Goal: Task Accomplishment & Management: Use online tool/utility

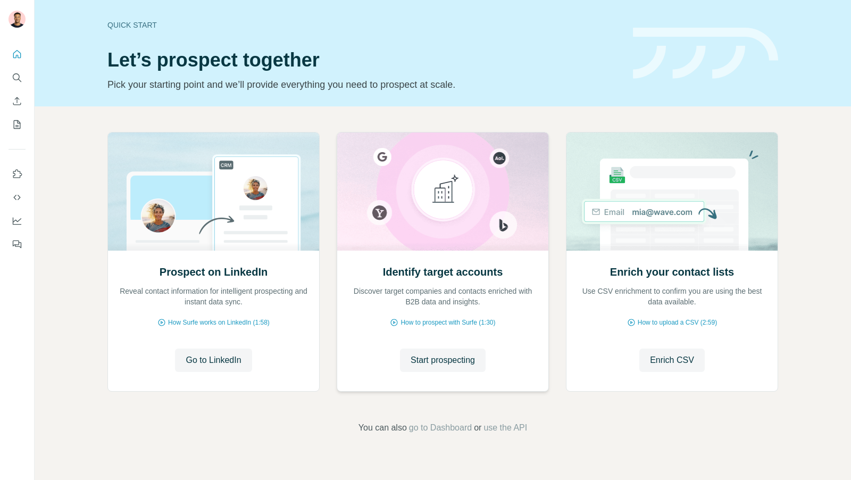
click at [437, 340] on div "Identify target accounts Discover target companies and contacts enriched with B…" at bounding box center [442, 319] width 211 height 141
click at [437, 357] on span "Start prospecting" at bounding box center [443, 360] width 64 height 13
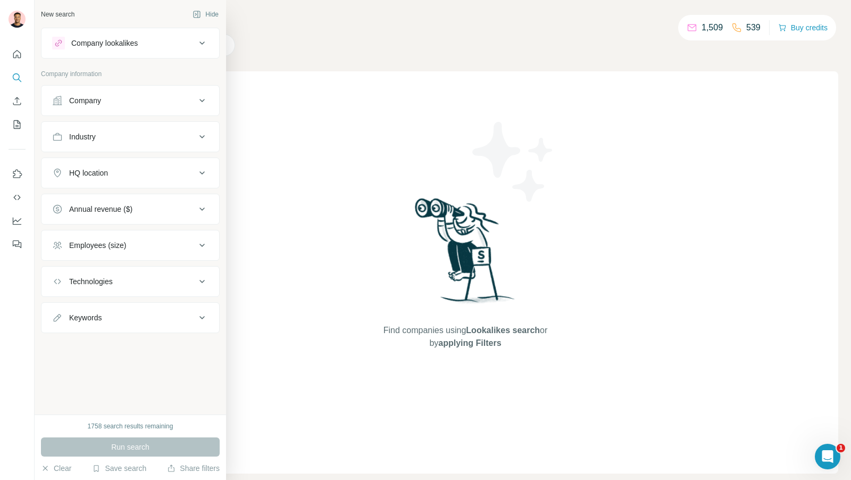
click at [112, 41] on div "Company lookalikes" at bounding box center [104, 43] width 66 height 11
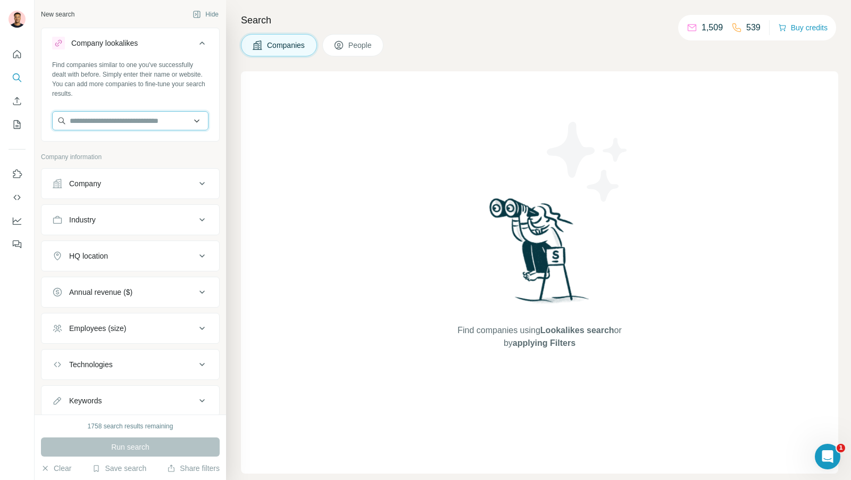
click at [108, 121] on input "text" at bounding box center [130, 120] width 156 height 19
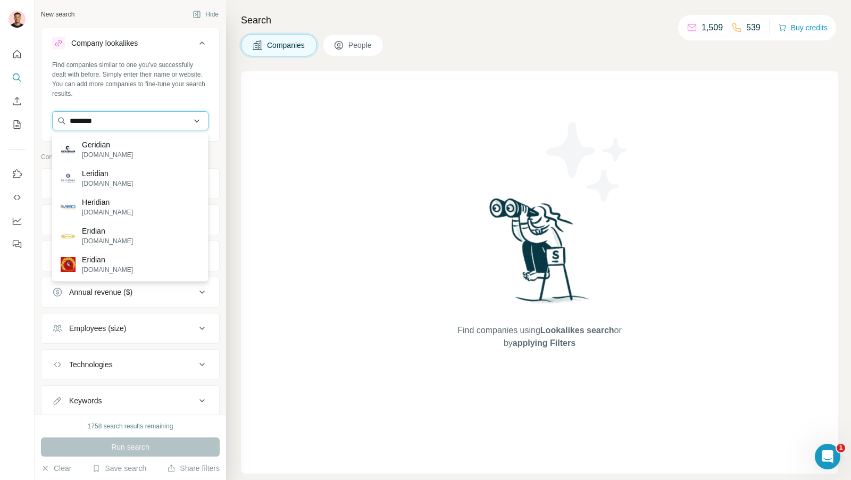
click at [135, 123] on input "********" at bounding box center [130, 120] width 156 height 19
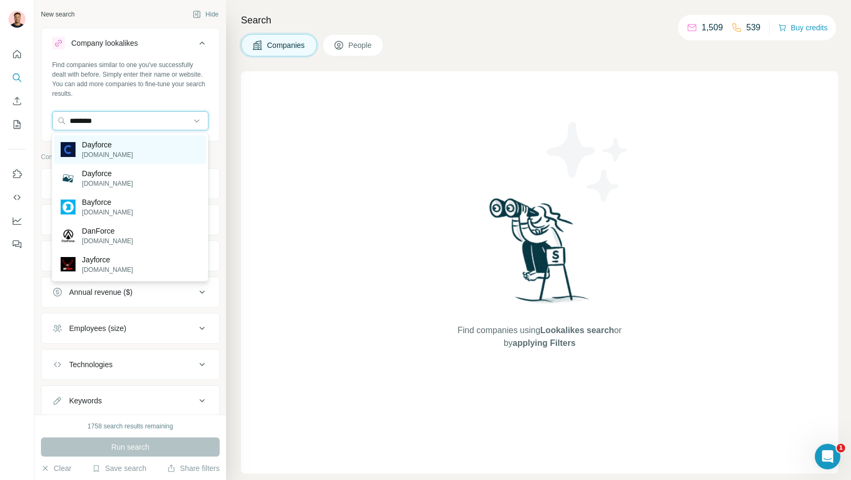
type input "********"
click at [129, 145] on div "Dayforce [DOMAIN_NAME]" at bounding box center [130, 149] width 152 height 29
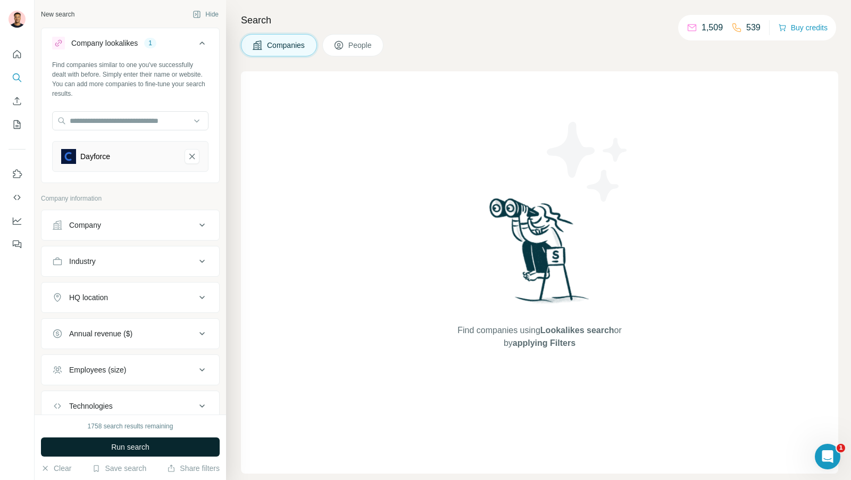
click at [143, 445] on span "Run search" at bounding box center [130, 446] width 38 height 11
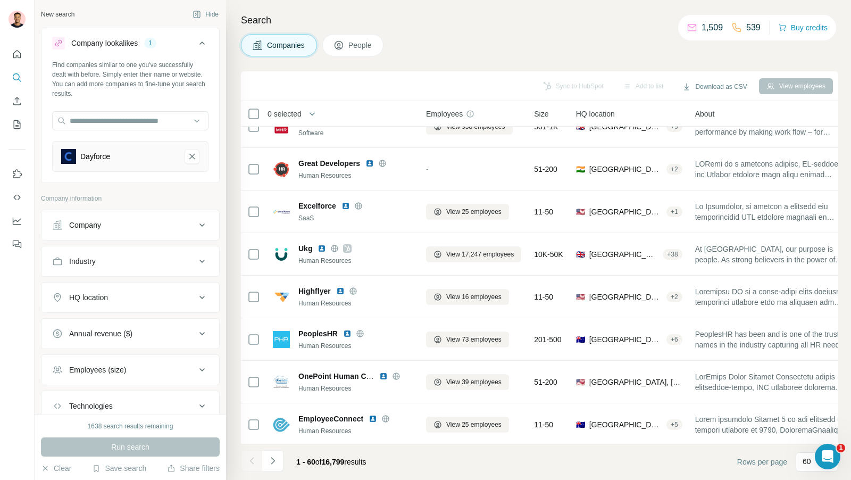
scroll to position [277, 0]
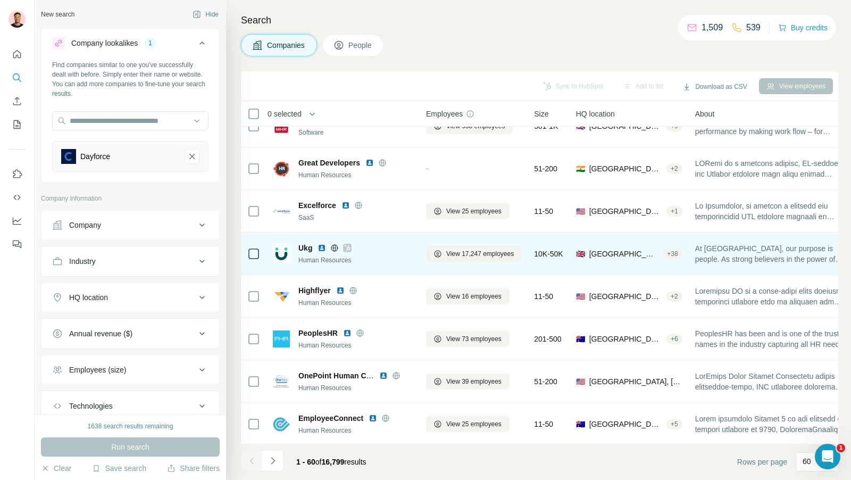
click at [345, 247] on icon at bounding box center [347, 248] width 6 height 9
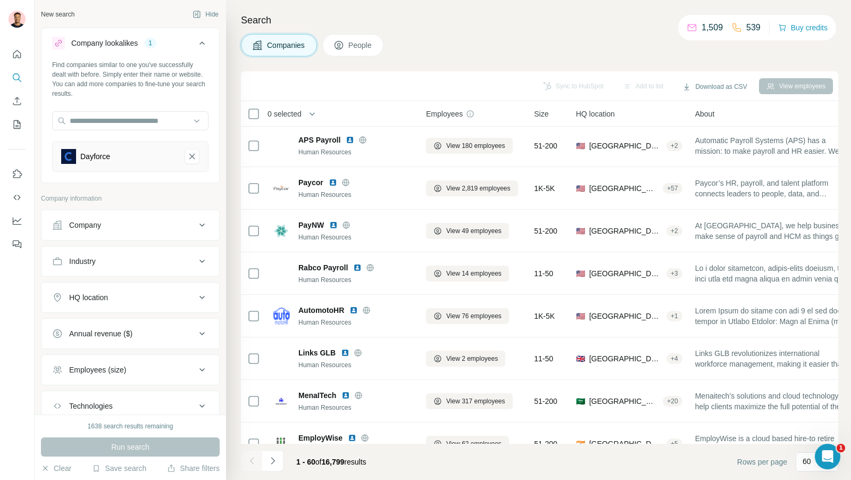
scroll to position [2235, 0]
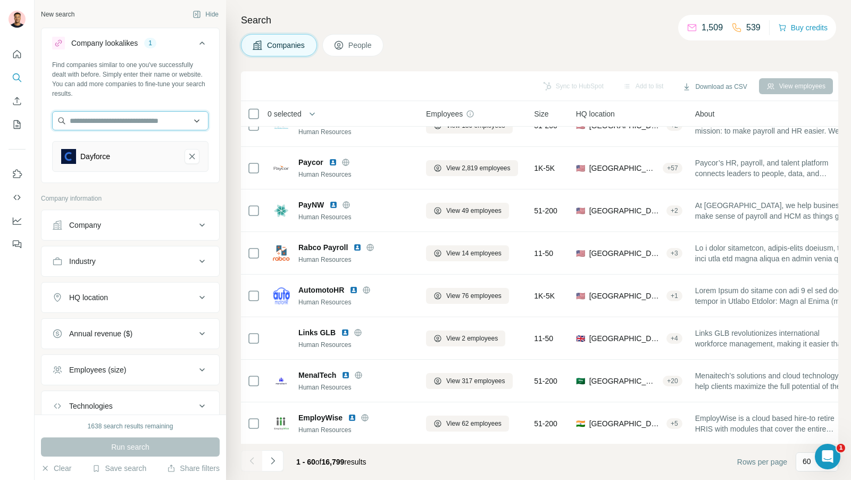
click at [134, 128] on input "text" at bounding box center [130, 120] width 156 height 19
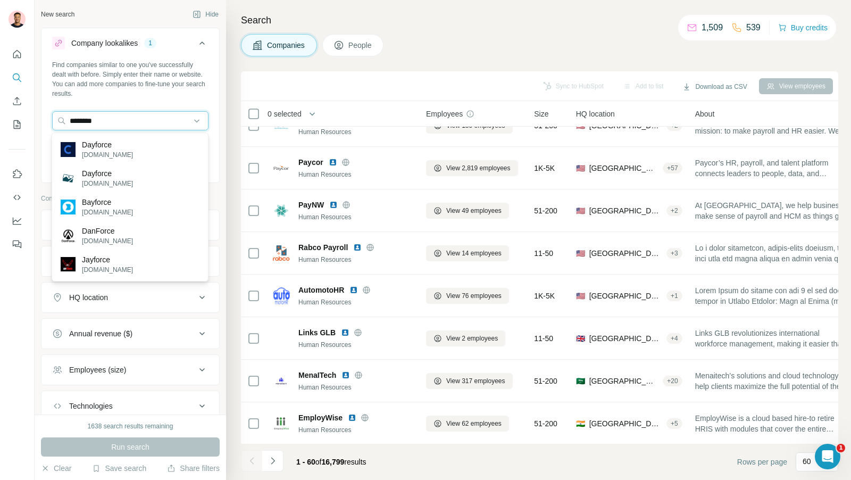
type input "********"
click at [234, 216] on div "Search Companies People Sync to HubSpot Add to list Download as CSV View employ…" at bounding box center [538, 240] width 625 height 480
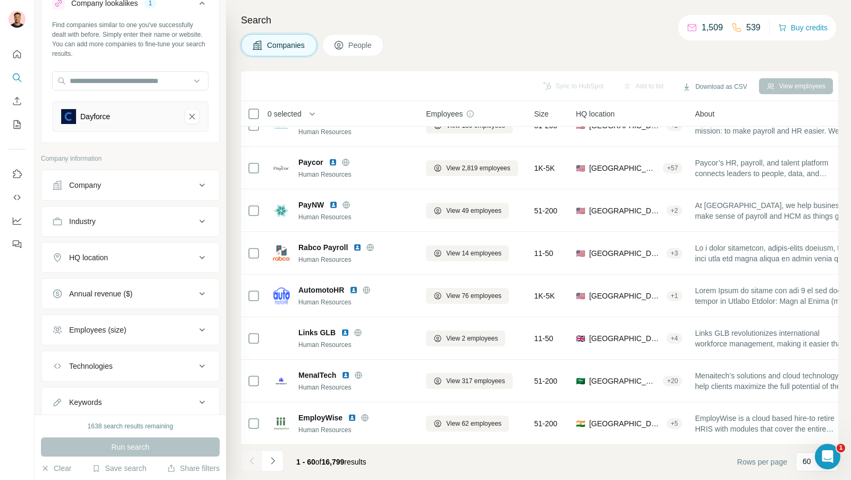
scroll to position [68, 0]
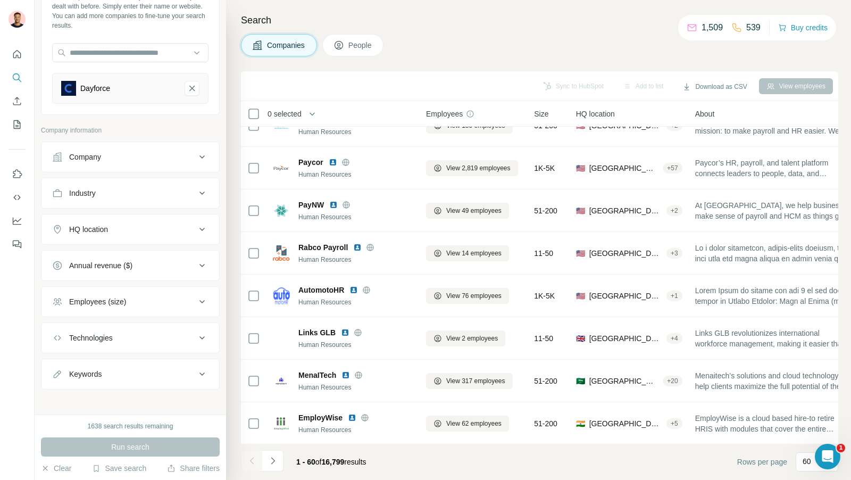
click at [126, 301] on div "Employees (size)" at bounding box center [97, 301] width 57 height 11
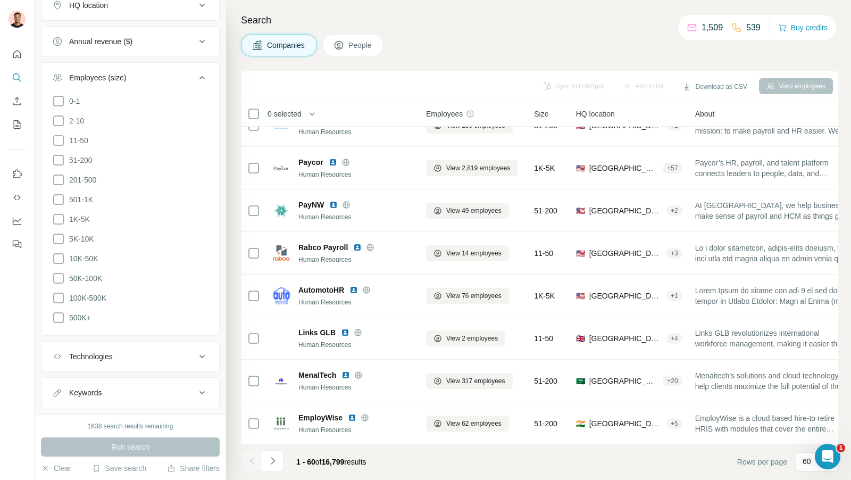
scroll to position [306, 0]
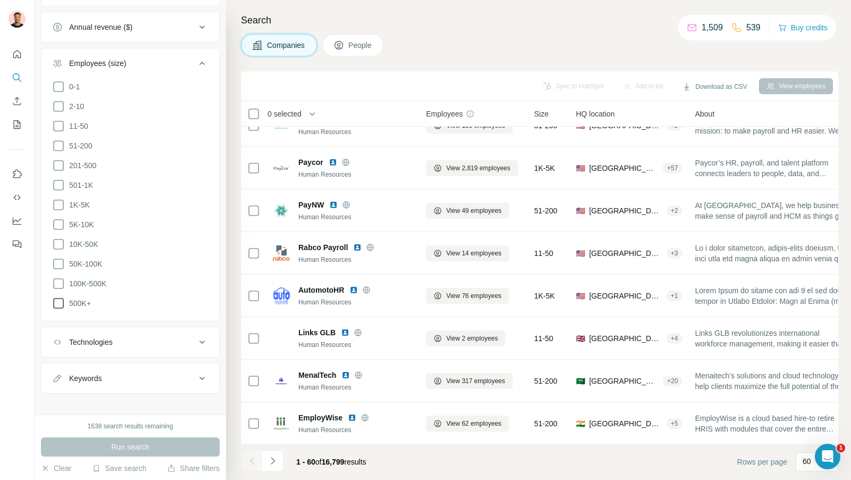
click at [57, 297] on icon at bounding box center [58, 303] width 13 height 13
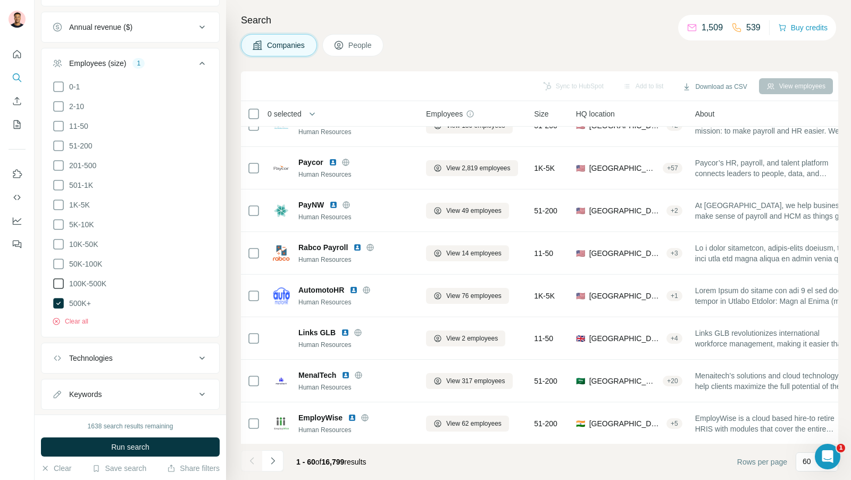
click at [60, 278] on icon at bounding box center [58, 283] width 11 height 11
click at [60, 257] on icon at bounding box center [58, 263] width 13 height 13
click at [60, 240] on icon at bounding box center [58, 244] width 13 height 13
click at [60, 219] on icon at bounding box center [58, 224] width 11 height 11
click at [131, 447] on span "Run search" at bounding box center [130, 446] width 38 height 11
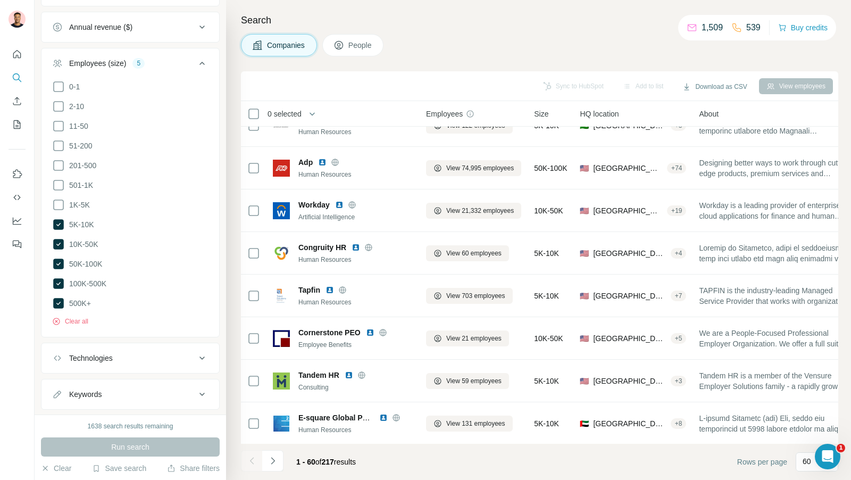
scroll to position [2235, 0]
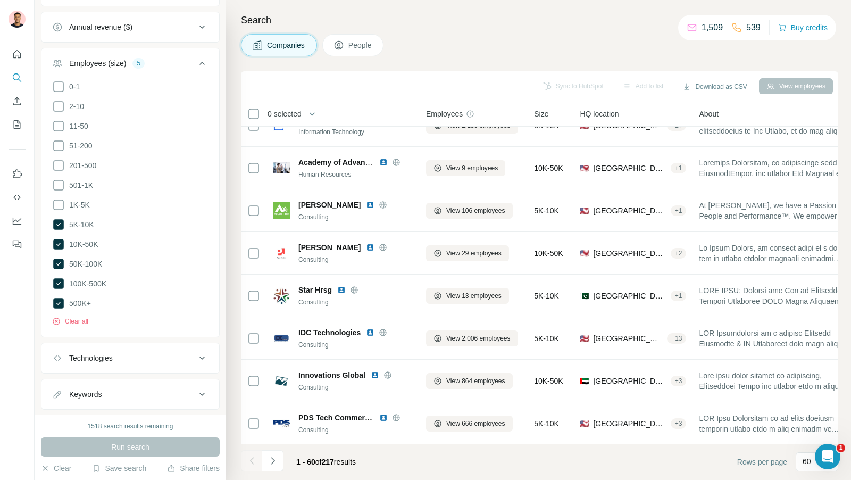
click at [60, 221] on icon at bounding box center [58, 224] width 11 height 11
click at [130, 444] on span "Run search" at bounding box center [130, 446] width 38 height 11
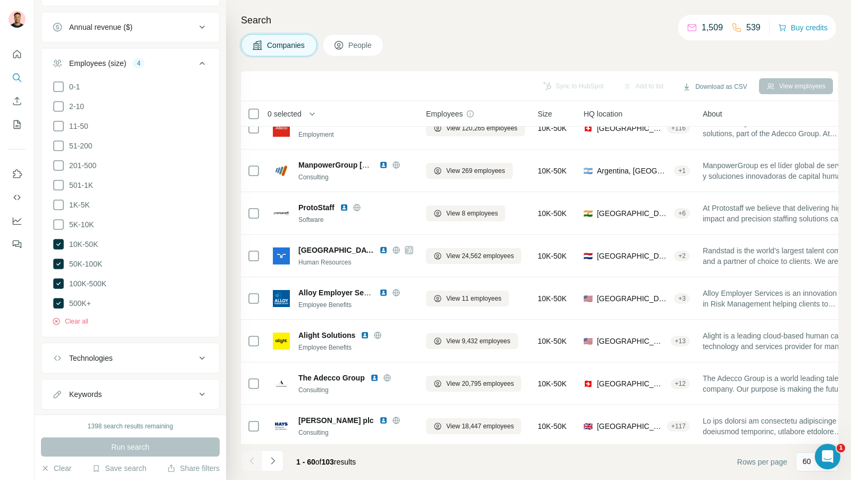
scroll to position [1343, 0]
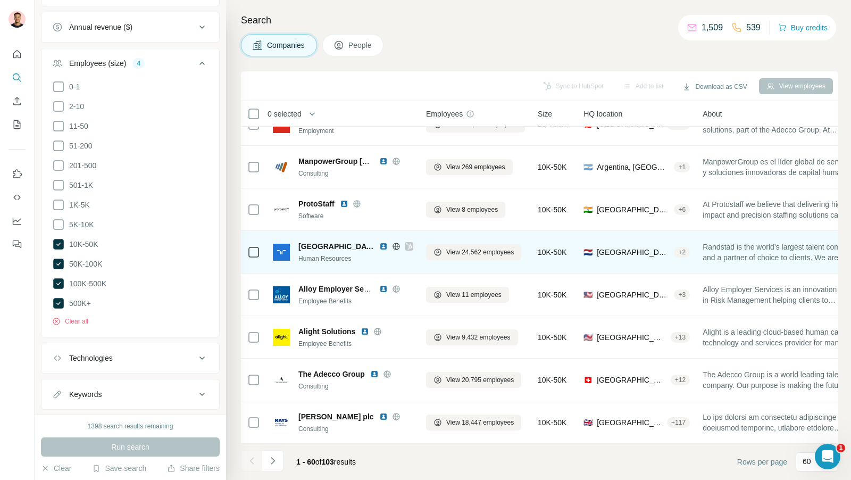
click at [406, 244] on icon at bounding box center [409, 246] width 6 height 6
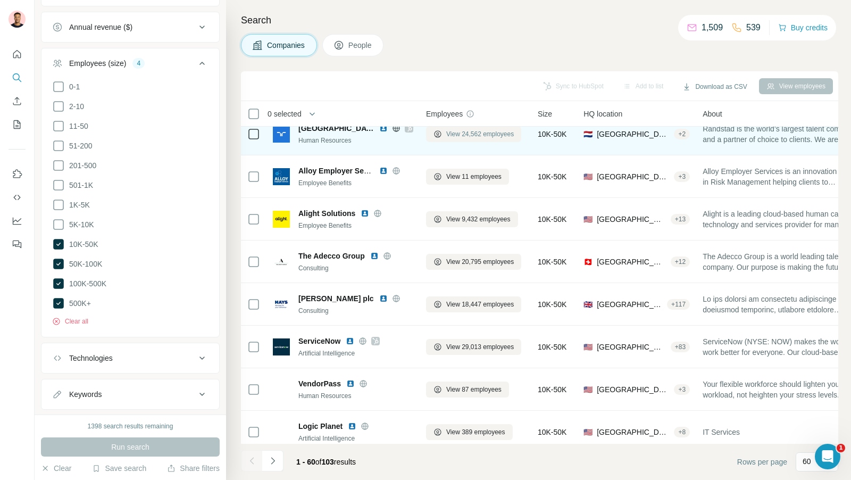
scroll to position [1461, 0]
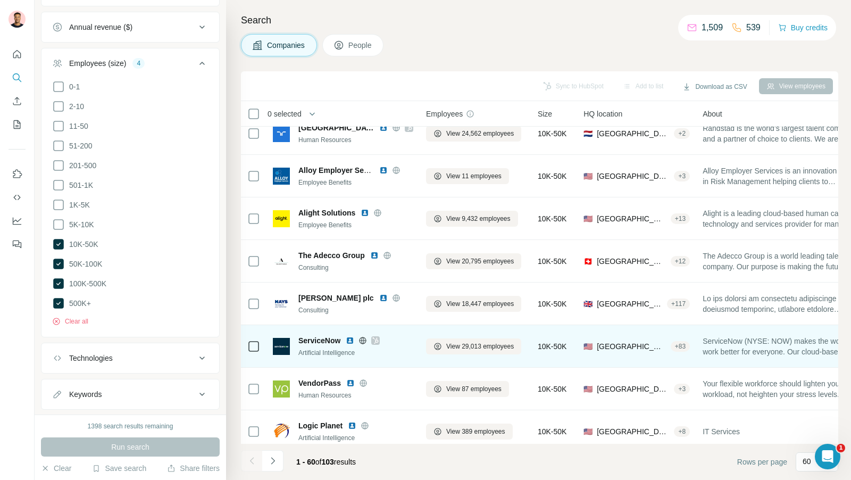
click at [380, 340] on div at bounding box center [375, 340] width 9 height 9
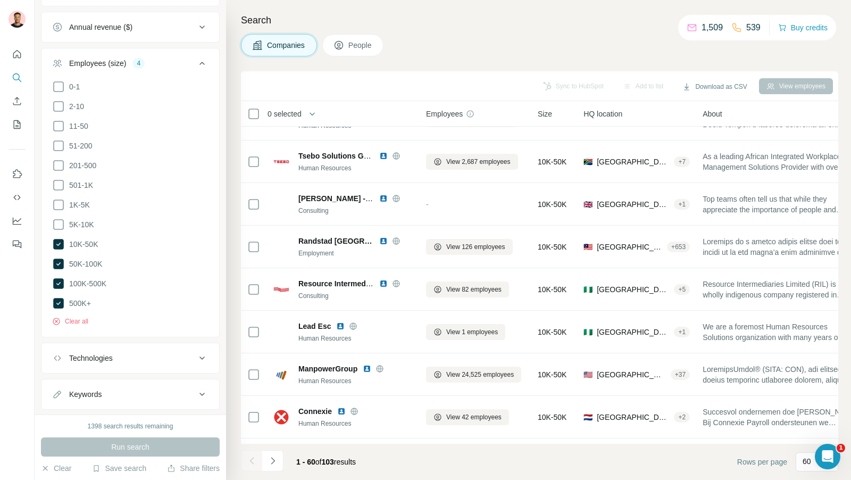
scroll to position [2235, 0]
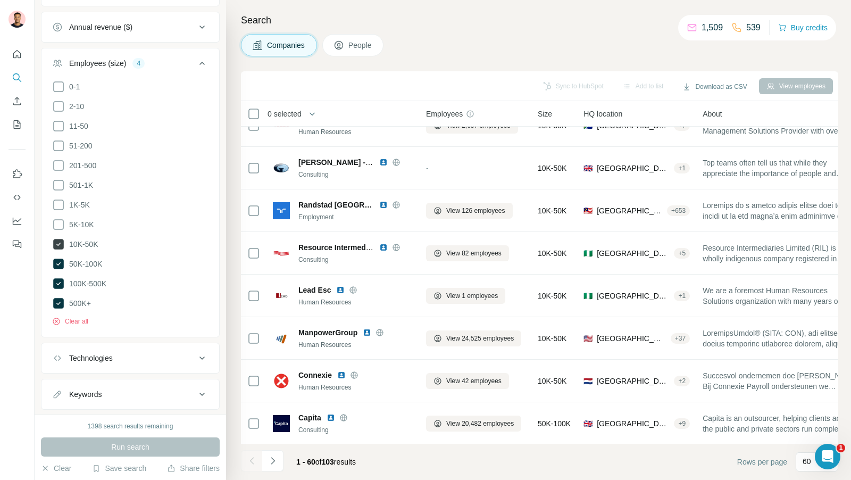
click at [62, 239] on icon at bounding box center [58, 244] width 11 height 11
click at [128, 445] on span "Run search" at bounding box center [130, 446] width 38 height 11
